Goal: Task Accomplishment & Management: Complete application form

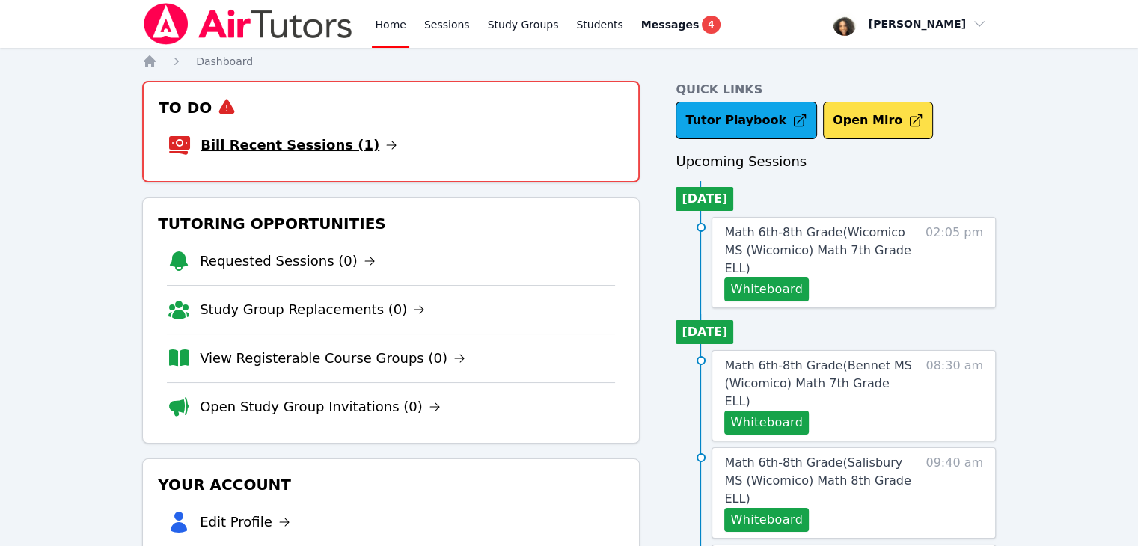
click at [278, 144] on link "Bill Recent Sessions (1)" at bounding box center [299, 145] width 197 height 21
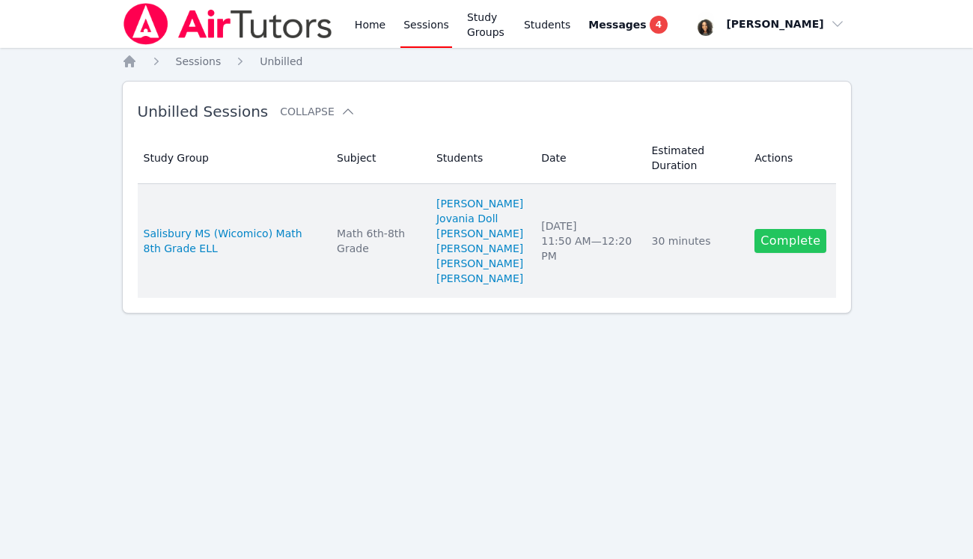
click at [789, 253] on link "Complete" at bounding box center [790, 241] width 72 height 24
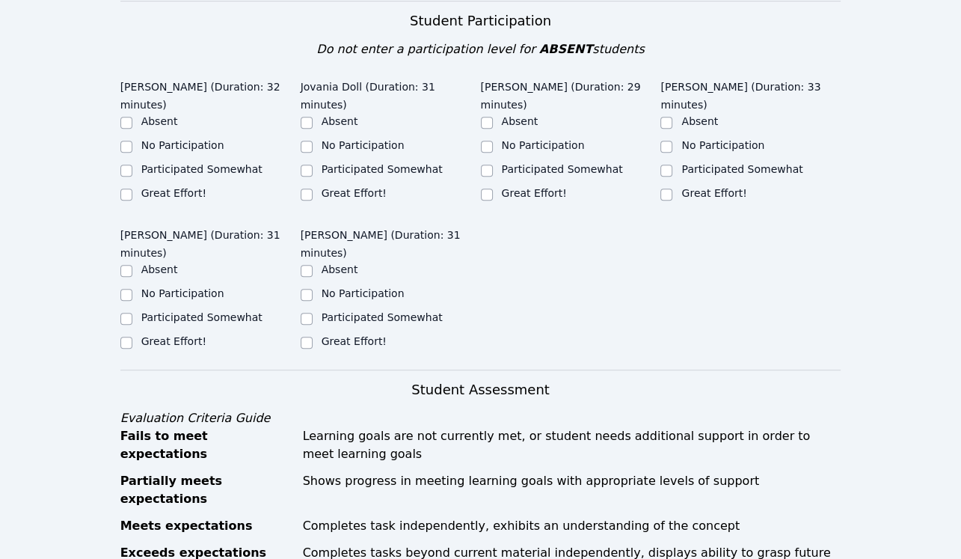
scroll to position [536, 0]
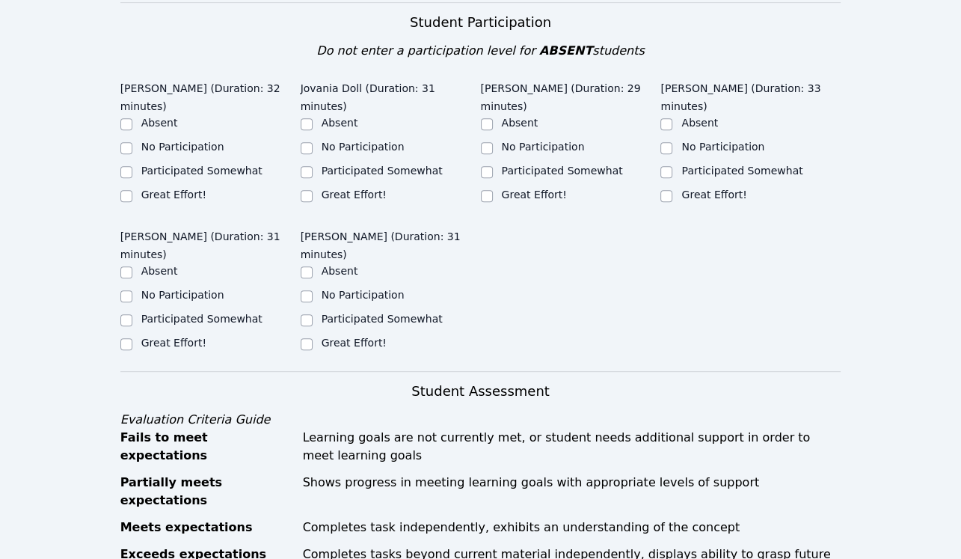
click at [242, 165] on label "Participated Somewhat" at bounding box center [201, 171] width 121 height 12
click at [132, 166] on input "Participated Somewhat" at bounding box center [126, 172] width 12 height 12
checkbox input "true"
click at [370, 189] on label "Great Effort!" at bounding box center [354, 195] width 65 height 12
click at [313, 190] on input "Great Effort!" at bounding box center [307, 196] width 12 height 12
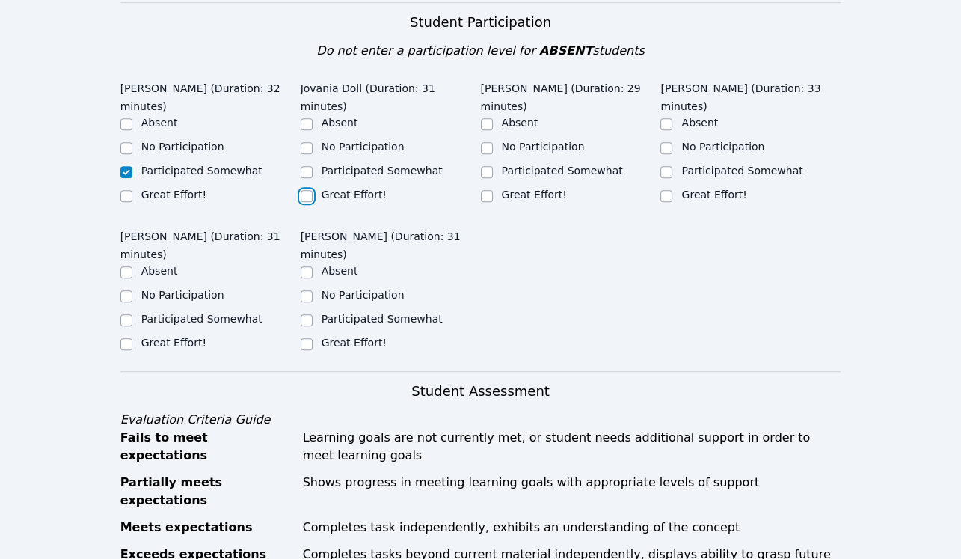
checkbox input "true"
click at [539, 189] on label "Great Effort!" at bounding box center [534, 195] width 65 height 12
click at [493, 190] on input "Great Effort!" at bounding box center [487, 196] width 12 height 12
checkbox input "true"
click at [727, 165] on label "Participated Somewhat" at bounding box center [742, 171] width 121 height 12
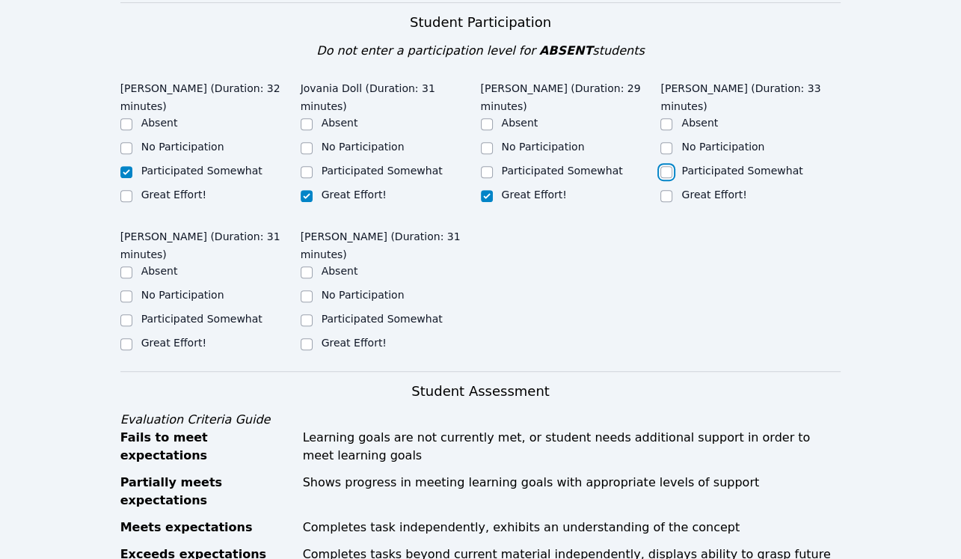
click at [673, 166] on input "Participated Somewhat" at bounding box center [667, 172] width 12 height 12
checkbox input "true"
click at [187, 337] on label "Great Effort!" at bounding box center [173, 343] width 65 height 12
click at [132, 338] on input "Great Effort!" at bounding box center [126, 344] width 12 height 12
checkbox input "true"
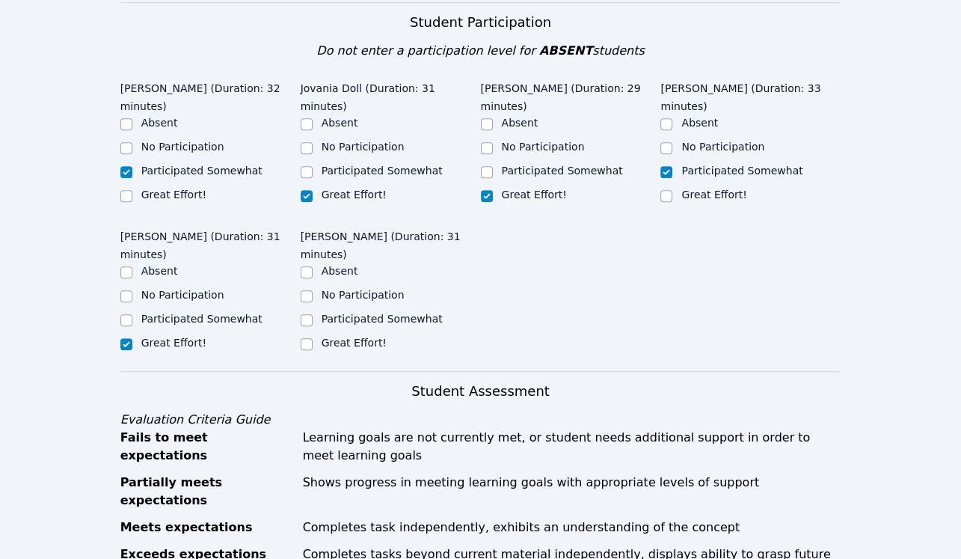
click at [330, 337] on label "Great Effort!" at bounding box center [354, 343] width 65 height 12
click at [313, 338] on input "Great Effort!" at bounding box center [307, 344] width 12 height 12
checkbox input "true"
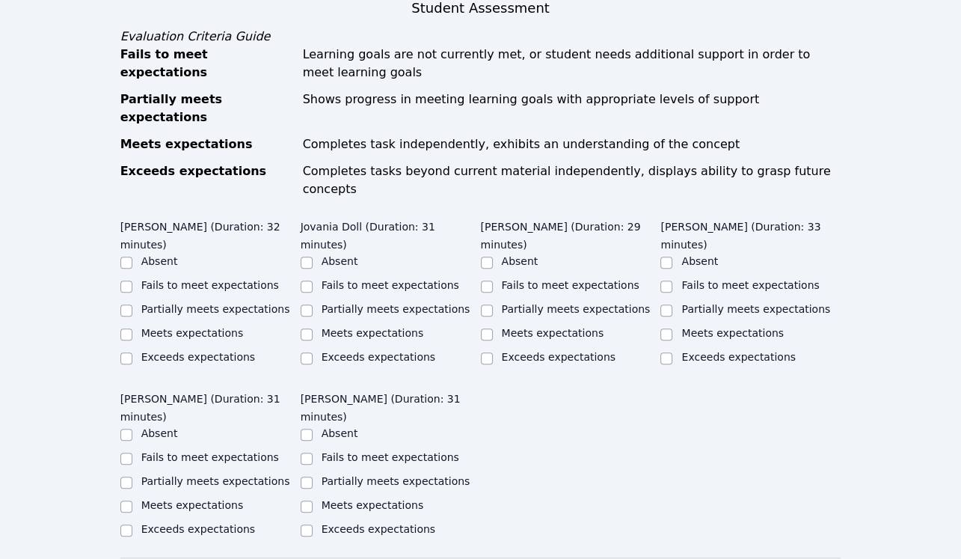
scroll to position [920, 0]
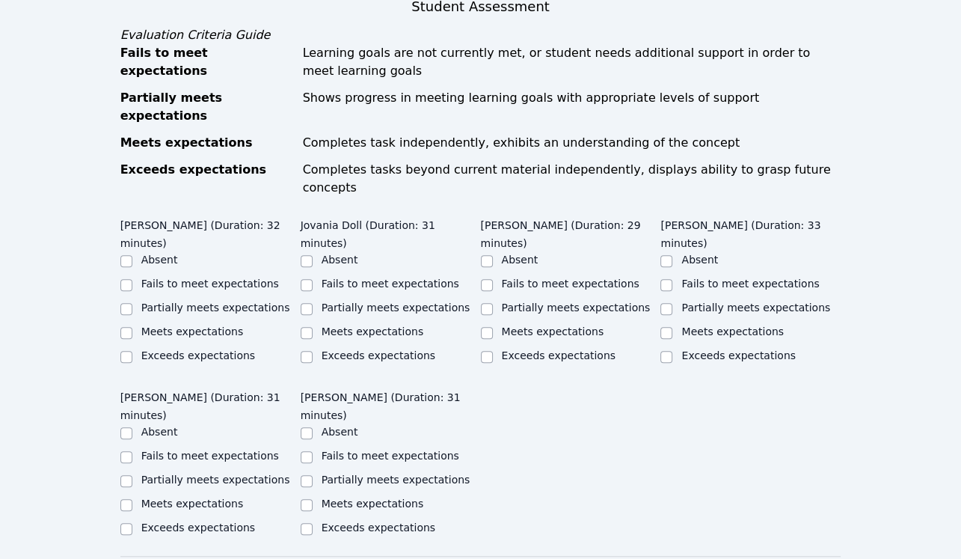
click at [170, 302] on label "Partially meets expectations" at bounding box center [215, 308] width 149 height 12
click at [132, 303] on input "Partially meets expectations" at bounding box center [126, 309] width 12 height 12
checkbox input "true"
click at [705, 302] on label "Partially meets expectations" at bounding box center [756, 308] width 149 height 12
click at [673, 303] on input "Partially meets expectations" at bounding box center [667, 309] width 12 height 12
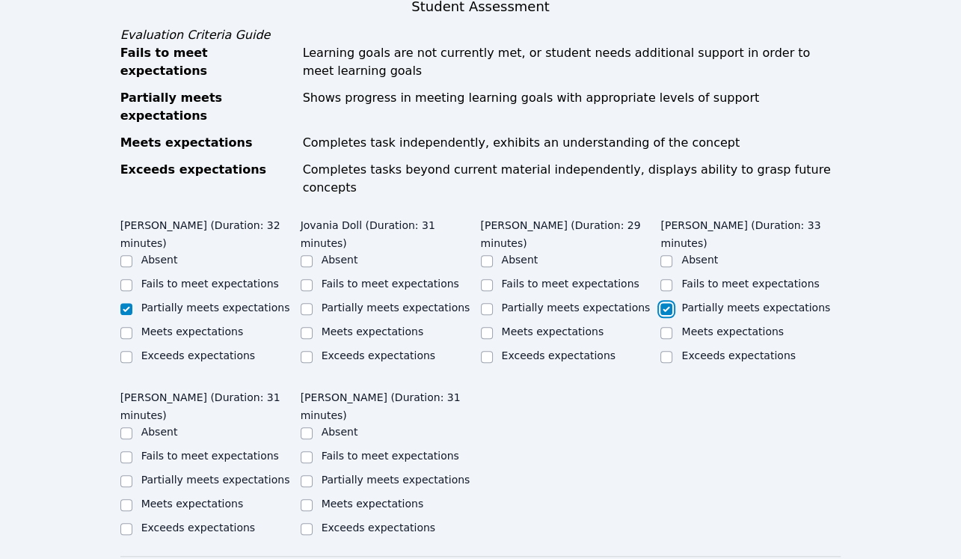
checkbox input "true"
click at [405, 325] on label "Meets expectations" at bounding box center [373, 331] width 103 height 12
click at [313, 327] on input "Meets expectations" at bounding box center [307, 333] width 12 height 12
checkbox input "true"
click at [395, 302] on label "Partially meets expectations" at bounding box center [396, 308] width 149 height 12
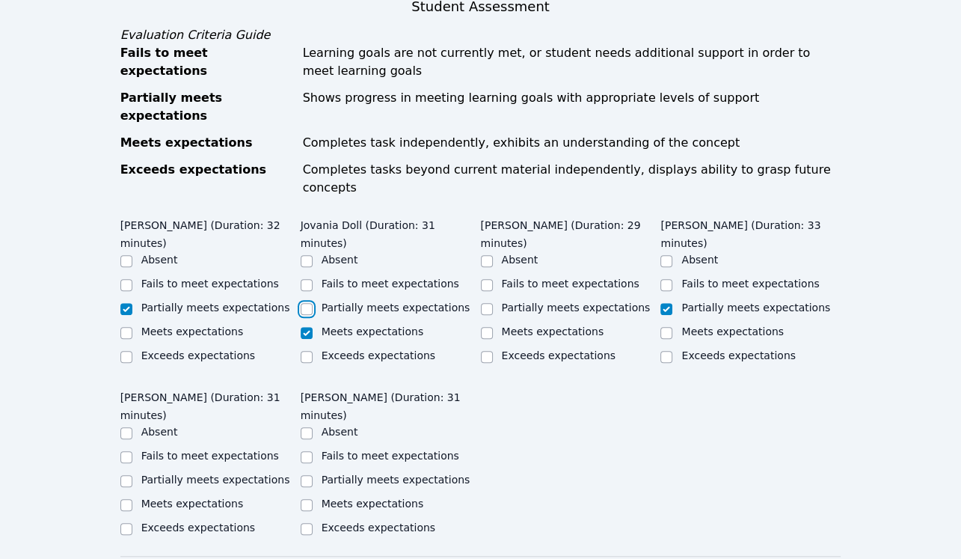
click at [313, 303] on input "Partially meets expectations" at bounding box center [307, 309] width 12 height 12
checkbox input "true"
checkbox input "false"
click at [527, 302] on label "Partially meets expectations" at bounding box center [576, 308] width 149 height 12
click at [493, 303] on input "Partially meets expectations" at bounding box center [487, 309] width 12 height 12
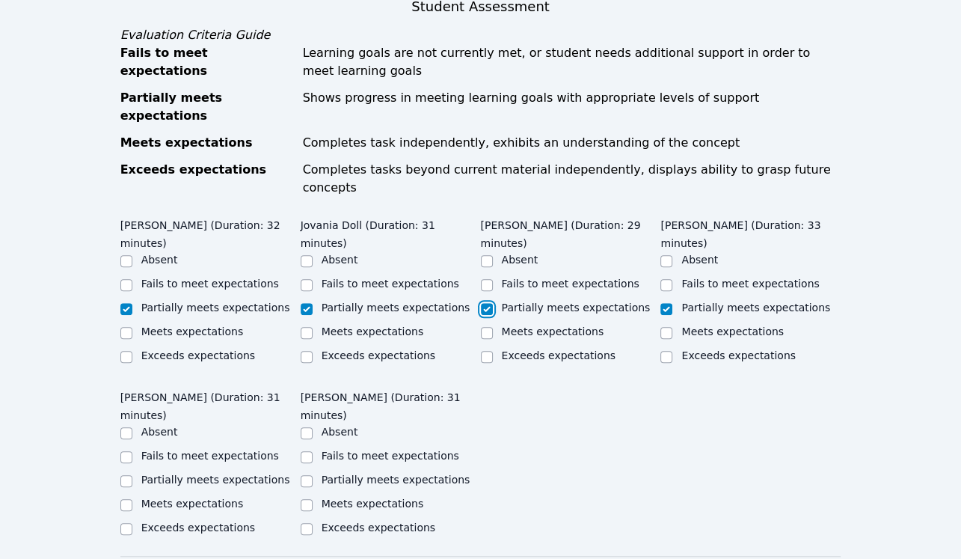
checkbox input "true"
click at [81, 319] on div "Home Sessions Study Groups Students Messages 4 Open user menu [PERSON_NAME] Ope…" at bounding box center [480, 146] width 961 height 2132
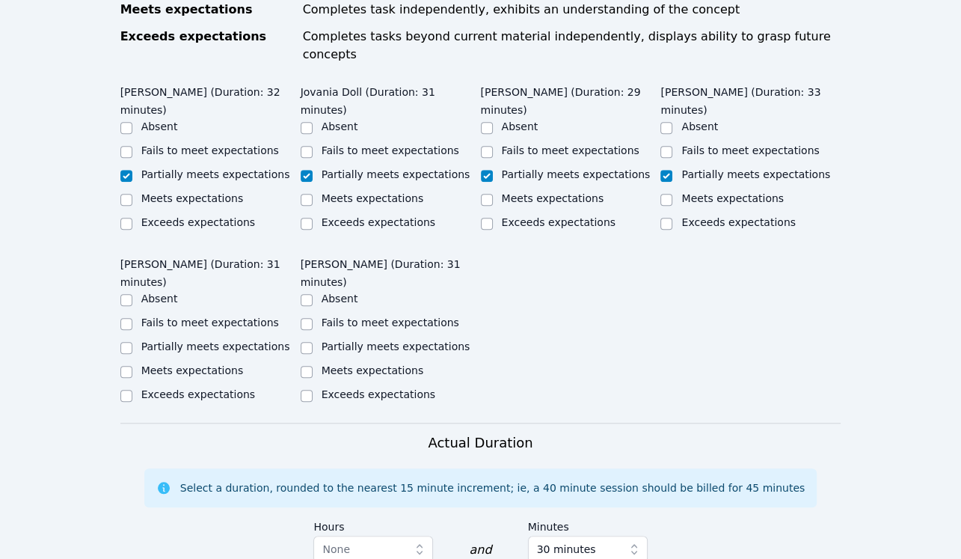
scroll to position [1056, 0]
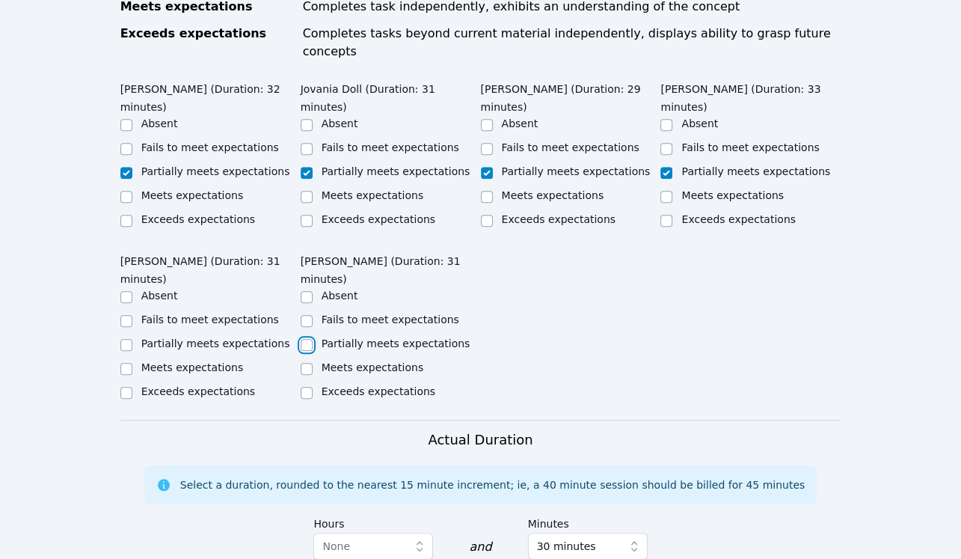
click at [303, 339] on input "Partially meets expectations" at bounding box center [307, 345] width 12 height 12
checkbox input "true"
click at [132, 339] on input "Partially meets expectations" at bounding box center [126, 345] width 12 height 12
checkbox input "true"
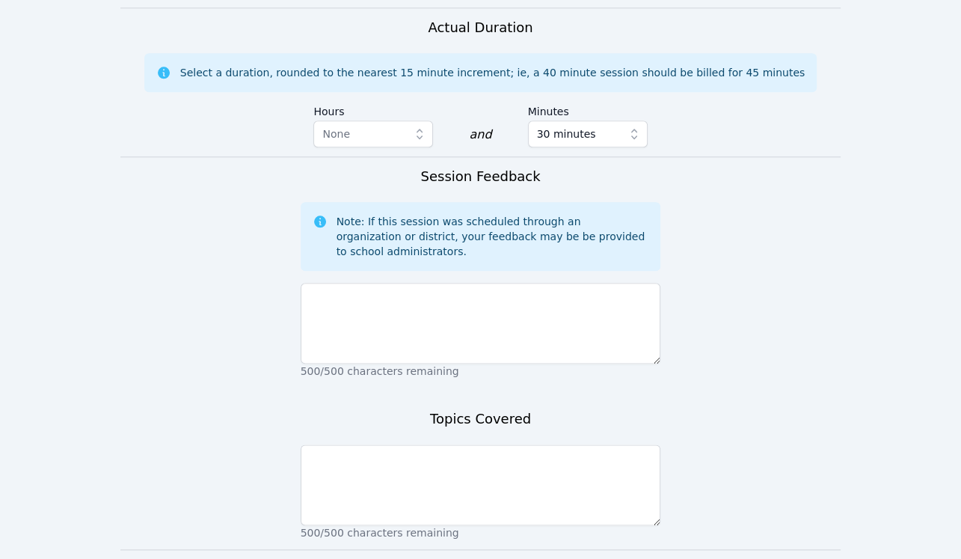
scroll to position [1482, 0]
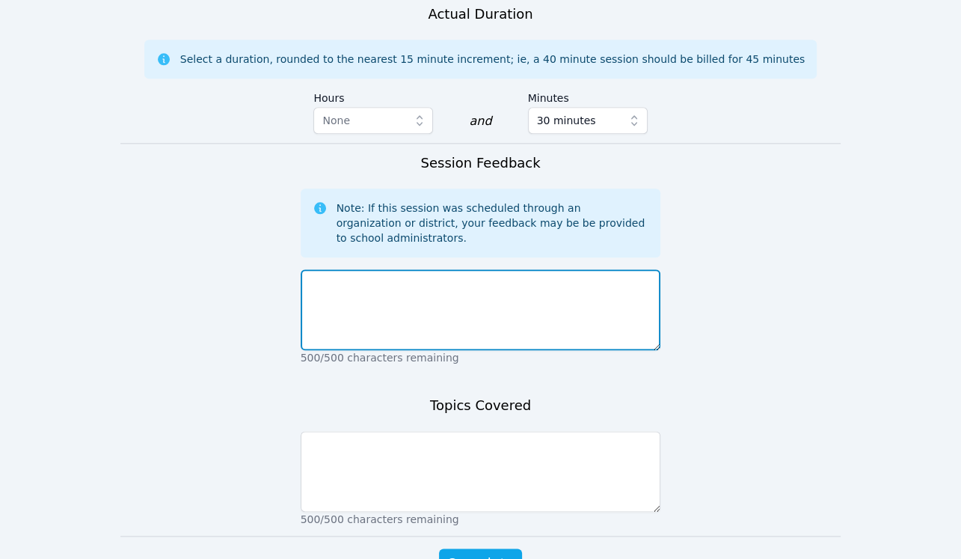
click at [401, 269] on textarea at bounding box center [481, 309] width 361 height 81
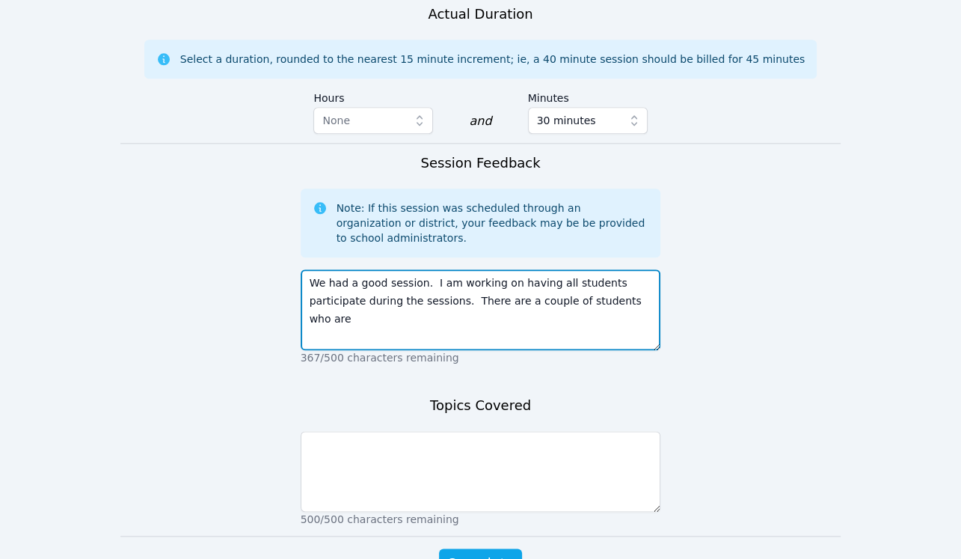
drag, startPoint x: 593, startPoint y: 212, endPoint x: 406, endPoint y: 217, distance: 187.9
click at [406, 269] on textarea "We had a good session. I am working on having all students participate during t…" at bounding box center [481, 309] width 361 height 81
type textarea "We had a good session. I am working on having all students participate during t…"
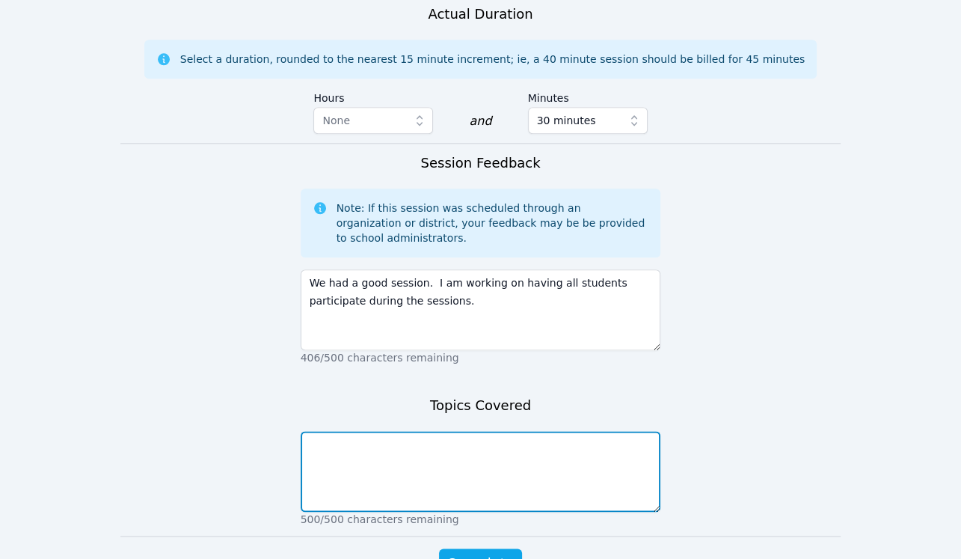
click at [356, 431] on textarea at bounding box center [481, 471] width 361 height 81
click at [607, 431] on textarea at bounding box center [481, 471] width 361 height 81
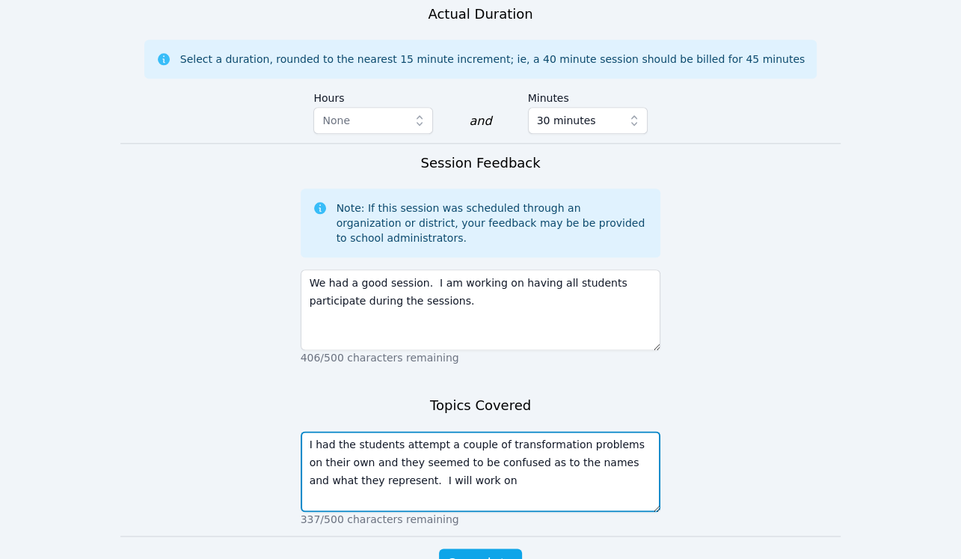
click at [606, 431] on textarea "I had the students attempt a couple of transformation problems on their own and…" at bounding box center [481, 471] width 361 height 81
click at [385, 431] on textarea "I had the students attempt a couple of transformation problems on their own and…" at bounding box center [481, 471] width 361 height 81
type textarea "I had the students attempt a couple of transformation problems on their own and…"
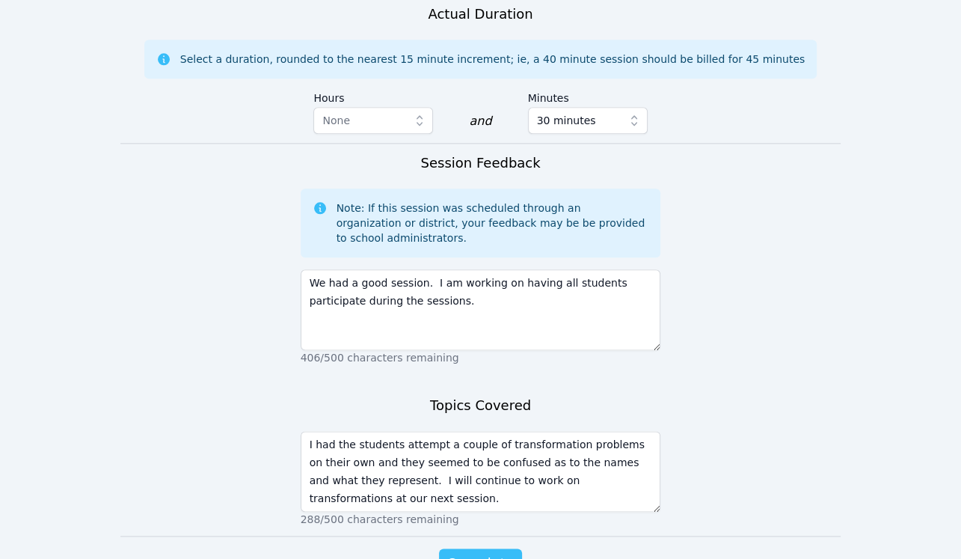
click at [468, 545] on span "Complete" at bounding box center [480, 563] width 67 height 21
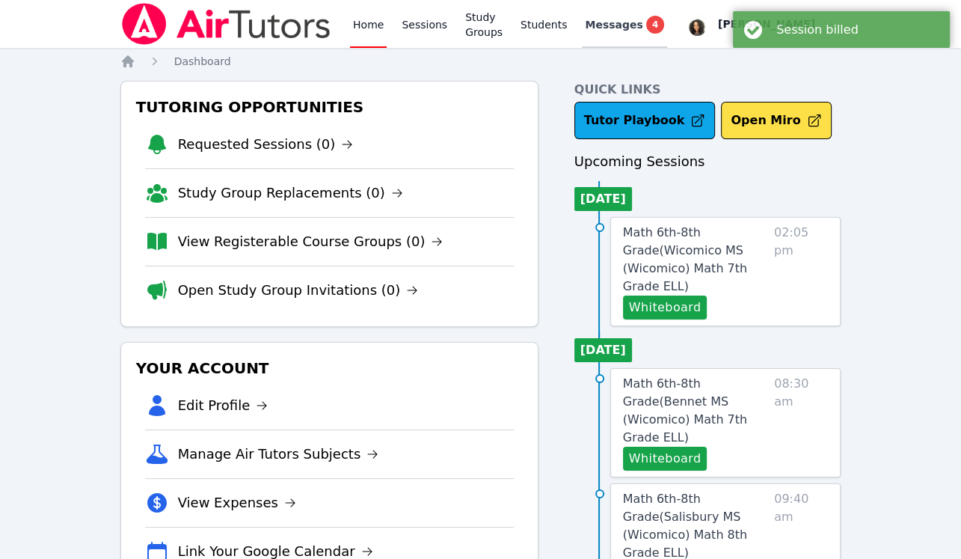
click at [643, 28] on span "Messages" at bounding box center [614, 24] width 58 height 15
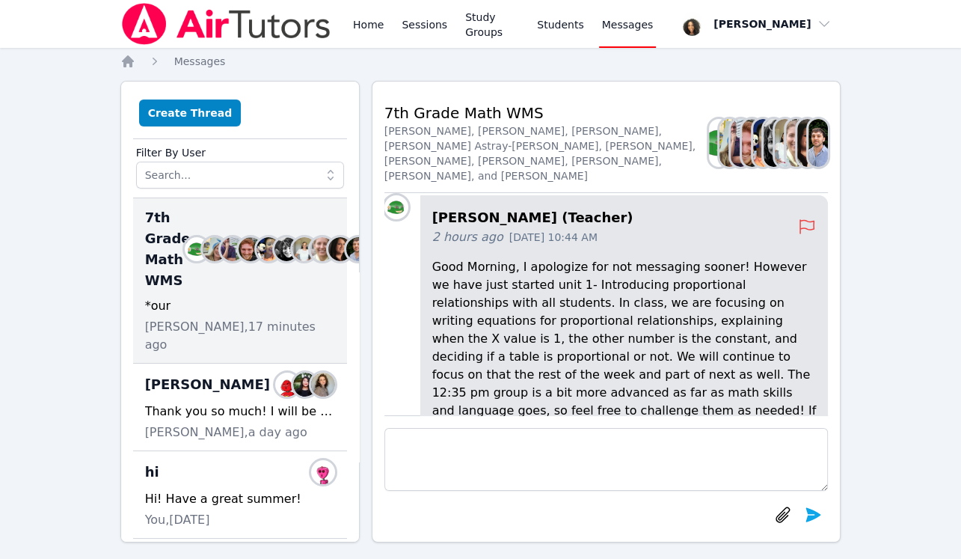
click at [249, 25] on img at bounding box center [226, 24] width 212 height 42
